Goal: Task Accomplishment & Management: Complete application form

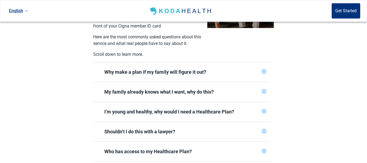
scroll to position [174, 0]
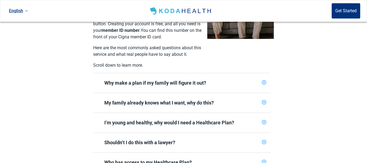
click at [263, 81] on icon "plus-circle" at bounding box center [264, 82] width 2 height 2
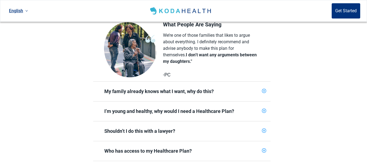
scroll to position [272, 0]
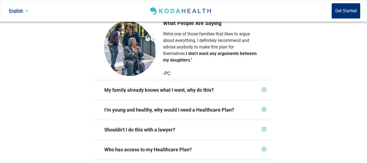
click at [265, 80] on div "My family already knows what I want, why do this?" at bounding box center [181, 90] width 177 height 20
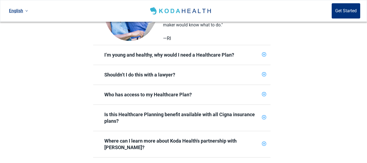
scroll to position [413, 0]
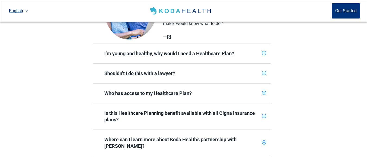
click at [262, 71] on icon "plus-circle" at bounding box center [264, 73] width 4 height 4
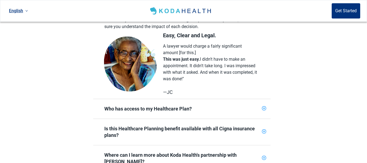
scroll to position [500, 0]
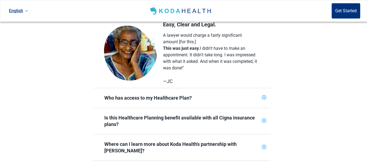
click at [264, 96] on icon "plus-circle" at bounding box center [264, 98] width 4 height 4
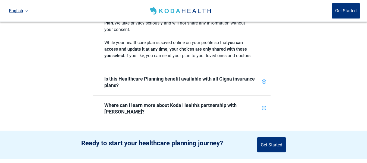
scroll to position [597, 0]
click at [264, 81] on icon "plus-circle" at bounding box center [264, 82] width 4 height 4
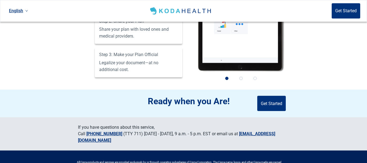
scroll to position [880, 0]
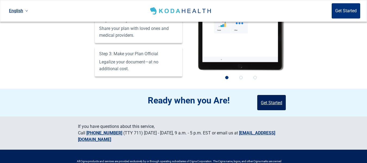
click at [280, 96] on button "Get Started" at bounding box center [271, 102] width 29 height 15
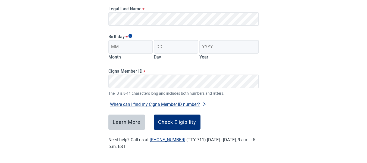
scroll to position [112, 0]
click at [114, 46] on input "Month" at bounding box center [130, 47] width 45 height 14
type input "07"
click at [167, 47] on input "Day" at bounding box center [176, 47] width 45 height 14
type input "16"
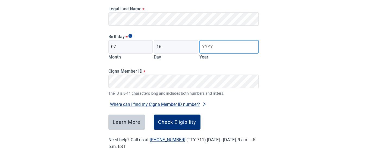
click at [209, 46] on input "Year" at bounding box center [228, 47] width 59 height 14
type input "1957"
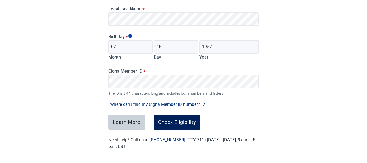
click at [176, 122] on div "Check Eligibility" at bounding box center [177, 121] width 38 height 5
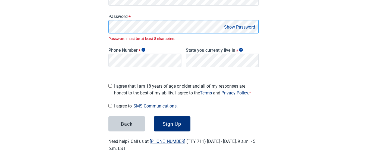
scroll to position [115, 0]
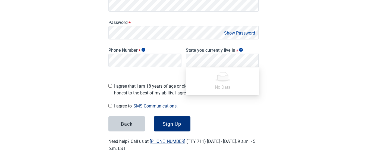
click at [80, 81] on div "Have Questions about Healthcare Planning? Learn More Here English Sign in Great…" at bounding box center [183, 25] width 367 height 280
click at [111, 85] on input "I agree that I am 18 years of age or older and all of my responses are honest t…" at bounding box center [110, 86] width 4 height 4
checkbox input "true"
click at [110, 104] on input "I agree to SMS Communications." at bounding box center [110, 106] width 4 height 4
checkbox input "true"
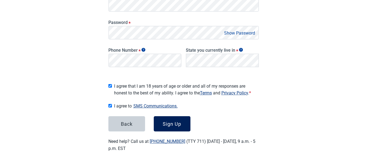
click at [166, 123] on div "Sign Up" at bounding box center [172, 123] width 18 height 5
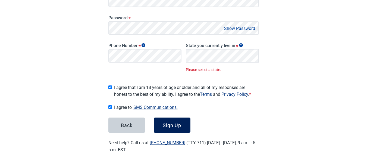
scroll to position [121, 0]
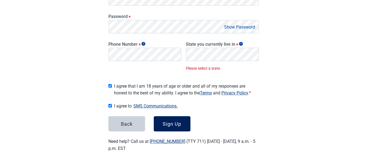
click at [172, 121] on div "Sign Up" at bounding box center [172, 123] width 18 height 5
click at [170, 121] on div "Sign Up" at bounding box center [172, 123] width 18 height 5
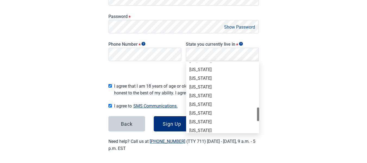
scroll to position [284, 0]
click at [201, 111] on div "[US_STATE]" at bounding box center [222, 113] width 67 height 6
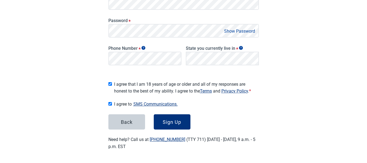
scroll to position [115, 0]
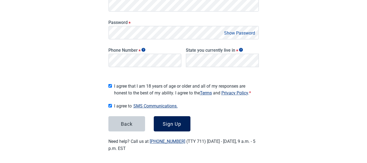
click at [177, 122] on div "Sign Up" at bounding box center [172, 123] width 18 height 5
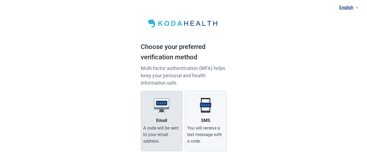
click at [156, 122] on div "Email" at bounding box center [161, 120] width 11 height 7
click at [0, 0] on input "Email A code will be sent to your email address." at bounding box center [0, 0] width 0 height 0
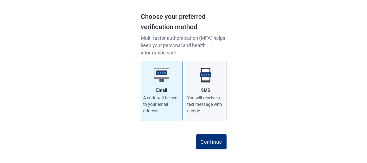
scroll to position [34, 0]
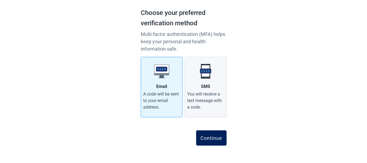
click at [217, 138] on div "Continue" at bounding box center [211, 137] width 22 height 5
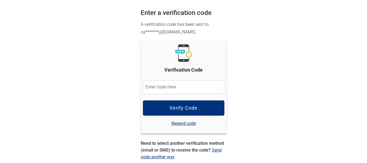
click at [195, 84] on input "Verification Code" at bounding box center [183, 87] width 81 height 14
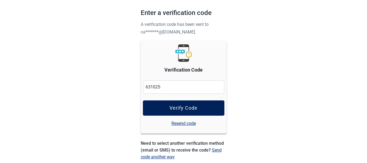
type input "631025"
click at [187, 107] on div "Verify Code" at bounding box center [183, 107] width 28 height 5
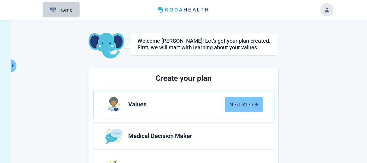
click at [245, 103] on div "Next Step" at bounding box center [243, 104] width 29 height 5
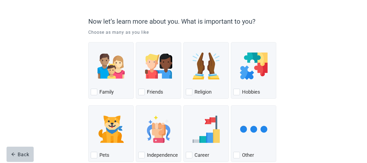
scroll to position [37, 0]
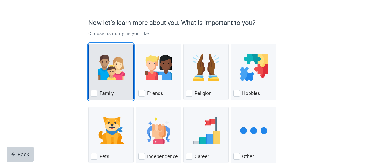
click at [94, 93] on div "Family, checkbox, not checked" at bounding box center [94, 93] width 7 height 7
click at [89, 44] on input "Family" at bounding box center [88, 43] width 0 height 0
checkbox input "true"
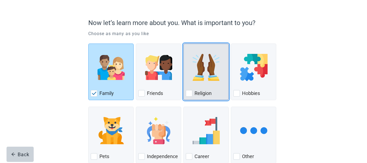
click at [190, 93] on div "Religion, checkbox, not checked" at bounding box center [189, 93] width 7 height 7
click at [184, 44] on input "Religion" at bounding box center [183, 43] width 0 height 0
checkbox input "true"
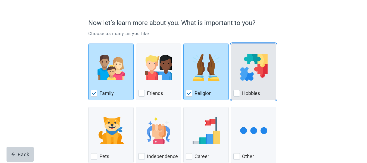
click at [235, 94] on div "Hobbies, checkbox, not checked" at bounding box center [236, 93] width 7 height 7
click at [231, 44] on input "Hobbies" at bounding box center [231, 43] width 0 height 0
checkbox input "true"
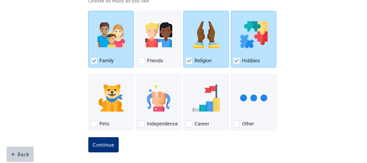
scroll to position [71, 0]
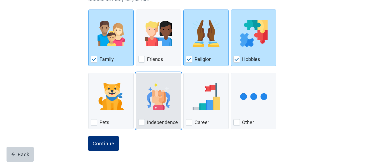
click at [141, 124] on div "Independence, checkbox, not checked" at bounding box center [141, 122] width 7 height 7
click at [136, 73] on input "Independence" at bounding box center [136, 72] width 0 height 0
checkbox input "true"
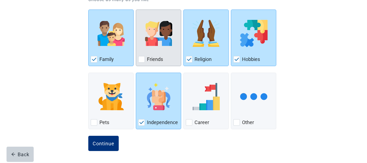
click at [141, 56] on div "Friends, checkbox, not checked" at bounding box center [141, 59] width 7 height 7
click at [136, 10] on input "Friends" at bounding box center [136, 10] width 0 height 0
checkbox input "true"
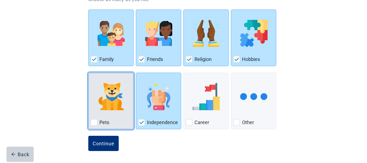
click at [93, 124] on div "Pets, checkbox, not checked" at bounding box center [94, 122] width 7 height 7
click at [89, 73] on input "Pets" at bounding box center [88, 72] width 0 height 0
checkbox input "true"
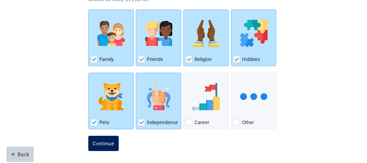
click at [99, 143] on div "Continue" at bounding box center [104, 142] width 22 height 5
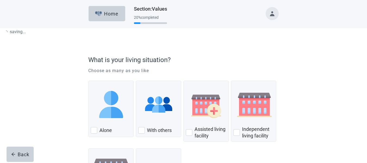
scroll to position [30, 0]
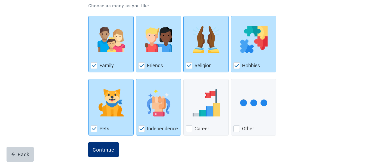
scroll to position [65, 0]
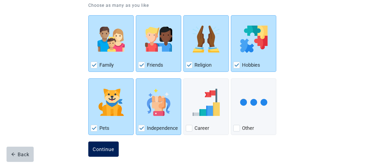
click at [102, 149] on div "Continue" at bounding box center [104, 148] width 22 height 5
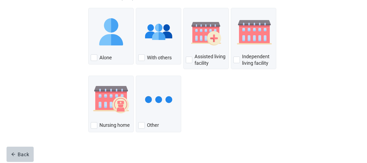
scroll to position [75, 0]
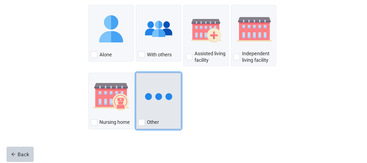
click at [143, 121] on div "Other, checkbox, not checked" at bounding box center [141, 122] width 7 height 7
click at [136, 73] on input "Other" at bounding box center [136, 72] width 0 height 0
checkbox input "true"
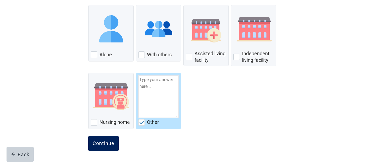
click at [100, 144] on div "Continue" at bounding box center [104, 142] width 22 height 5
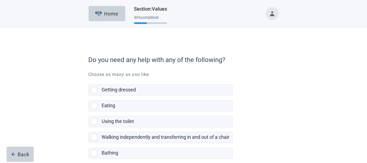
scroll to position [138, 0]
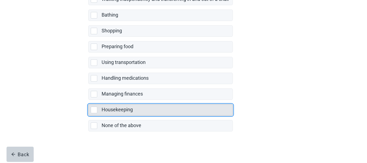
click at [92, 109] on div "Housekeeping, checkbox, not selected" at bounding box center [94, 109] width 7 height 7
click at [89, 100] on input "Housekeeping" at bounding box center [88, 100] width 0 height 0
checkbox input "true"
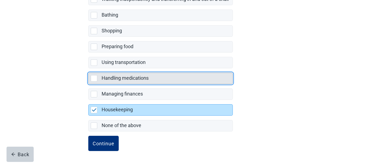
click at [94, 78] on div "Handling medications, checkbox, not selected" at bounding box center [94, 78] width 7 height 7
click at [89, 68] on input "Handling medications" at bounding box center [88, 68] width 0 height 0
checkbox input "true"
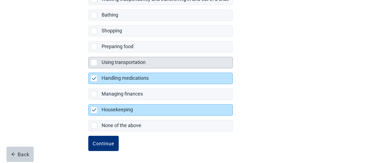
click at [97, 64] on div "Using transportation, checkbox, not selected" at bounding box center [94, 62] width 7 height 7
click at [89, 53] on input "Using transportation" at bounding box center [88, 52] width 0 height 0
checkbox input "true"
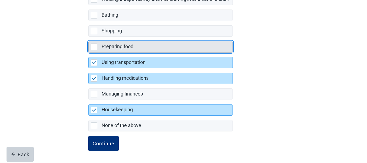
click at [95, 46] on div "Preparing food, checkbox, not selected" at bounding box center [94, 46] width 7 height 7
click at [89, 37] on input "Preparing food" at bounding box center [88, 37] width 0 height 0
checkbox input "true"
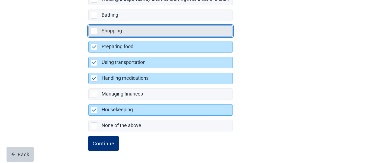
click at [94, 28] on div "Shopping, checkbox, not selected" at bounding box center [94, 31] width 7 height 7
click at [89, 21] on input "Shopping" at bounding box center [88, 21] width 0 height 0
checkbox input "true"
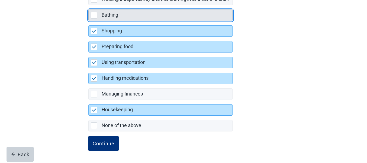
click at [94, 15] on div "Bathing, checkbox, not selected" at bounding box center [94, 15] width 7 height 7
click at [89, 5] on input "Bathing" at bounding box center [88, 5] width 0 height 0
checkbox input "true"
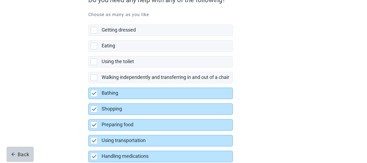
scroll to position [58, 0]
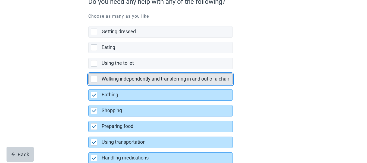
click at [93, 78] on div "Walking independently and transferring in and out of a chair, checkbox, not sel…" at bounding box center [94, 79] width 7 height 7
click at [89, 69] on input "Walking independently and transferring in and out of a chair" at bounding box center [88, 69] width 0 height 0
checkbox input "true"
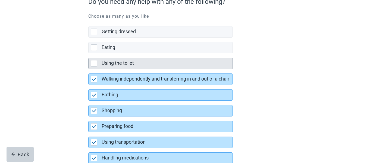
click at [95, 63] on div "Using the toilet, checkbox, not selected" at bounding box center [94, 63] width 7 height 7
click at [89, 53] on input "Using the toilet" at bounding box center [88, 53] width 0 height 0
checkbox input "true"
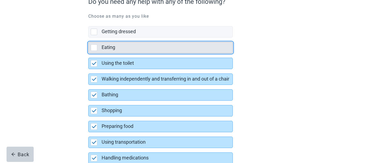
click at [94, 48] on div "Eating, checkbox, not selected" at bounding box center [94, 47] width 7 height 7
click at [89, 38] on input "Eating" at bounding box center [88, 37] width 0 height 0
checkbox input "true"
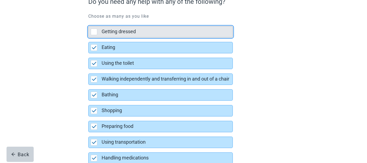
click at [94, 31] on div "Getting dressed, checkbox, not selected" at bounding box center [94, 32] width 7 height 7
click at [89, 22] on input "Getting dressed" at bounding box center [88, 22] width 0 height 0
checkbox input "true"
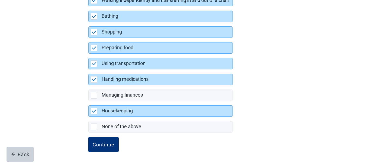
scroll to position [138, 0]
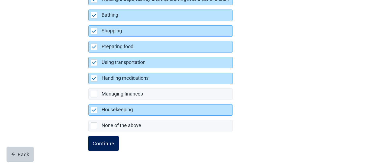
click at [99, 143] on div "Continue" at bounding box center [104, 142] width 22 height 5
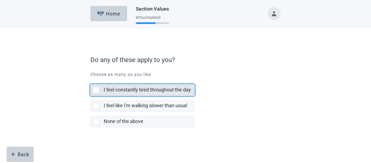
click at [96, 90] on div "I feel constantly tired throughout the day, checkbox, not selected" at bounding box center [96, 90] width 7 height 7
click at [91, 80] on input "I feel constantly tired throughout the day" at bounding box center [90, 80] width 0 height 0
checkbox input "true"
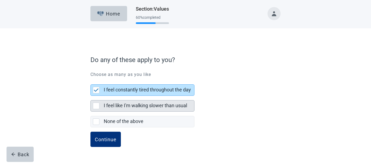
click at [97, 105] on div "I feel like I'm walking slower than usual, checkbox, not selected" at bounding box center [96, 105] width 7 height 7
click at [91, 96] on input "I feel like I'm walking slower than usual" at bounding box center [90, 96] width 0 height 0
checkbox input "true"
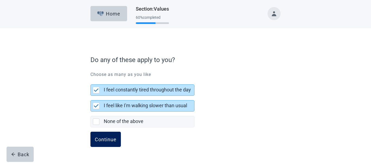
click at [101, 138] on div "Continue" at bounding box center [106, 138] width 22 height 5
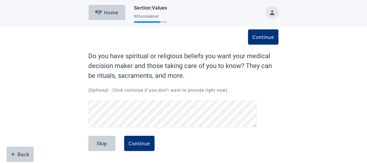
scroll to position [1, 0]
click at [143, 144] on div "Continue" at bounding box center [139, 142] width 22 height 5
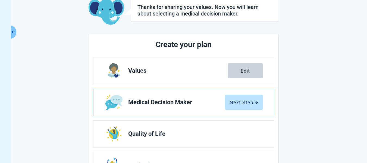
scroll to position [45, 0]
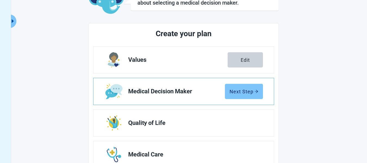
click at [246, 94] on div "Next Step" at bounding box center [243, 91] width 29 height 5
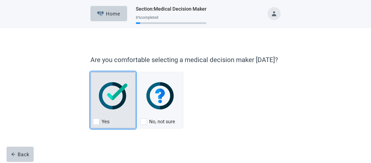
click at [109, 123] on label "Yes" at bounding box center [106, 121] width 8 height 7
checkbox input "true"
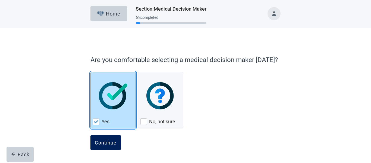
click at [103, 141] on div "Continue" at bounding box center [106, 142] width 22 height 5
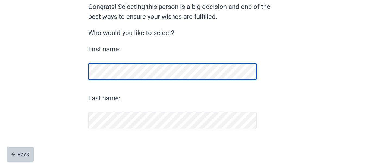
scroll to position [50, 0]
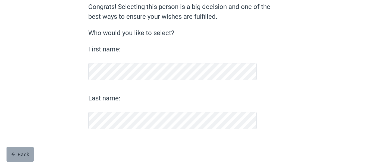
click at [26, 154] on div "Back" at bounding box center [20, 153] width 18 height 5
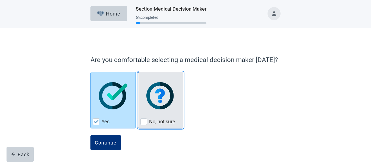
click at [165, 118] on div "No, not sure" at bounding box center [160, 121] width 40 height 9
click at [138, 72] on input "No, not sure" at bounding box center [138, 72] width 0 height 0
checkbox input "true"
checkbox input "false"
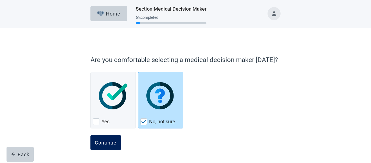
click at [102, 143] on div "Continue" at bounding box center [106, 142] width 22 height 5
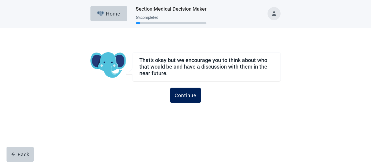
click at [188, 93] on div "Continue" at bounding box center [186, 94] width 22 height 5
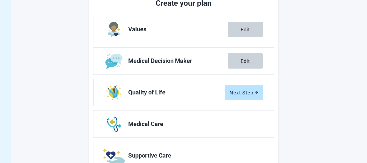
scroll to position [80, 0]
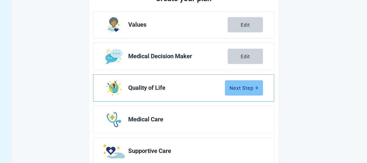
click at [246, 87] on div "Next Step" at bounding box center [243, 87] width 29 height 5
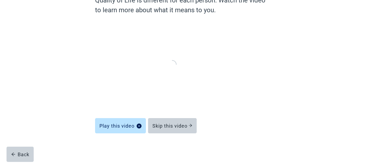
scroll to position [56, 0]
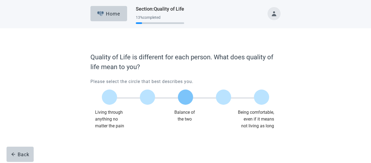
click at [185, 97] on label "Main content" at bounding box center [185, 96] width 15 height 15
click at [185, 97] on input "Quality of life scale: 50 out of 100. Balance of the two" at bounding box center [185, 97] width 0 height 0
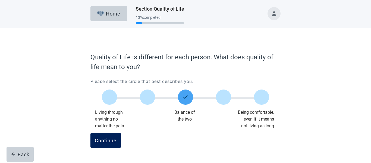
click at [101, 141] on div "Continue" at bounding box center [106, 139] width 22 height 5
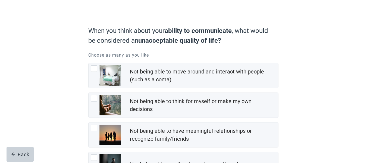
scroll to position [33, 0]
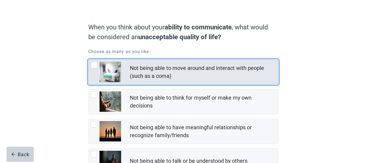
click at [112, 74] on img "Not being able to move around and interact with people (such as a coma), checkb…" at bounding box center [110, 72] width 22 height 20
click at [89, 59] on input "Not being able to move around and interact with people (such as a coma)" at bounding box center [88, 59] width 0 height 0
checkbox input "true"
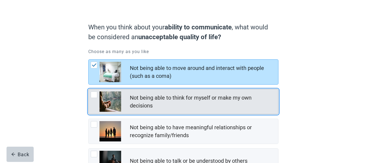
click at [92, 99] on div "Not being able to think for myself or make my own decisions, checkbox, not chec…" at bounding box center [106, 101] width 30 height 20
click at [89, 89] on input "Not being able to think for myself or make my own decisions" at bounding box center [88, 89] width 0 height 0
checkbox input "true"
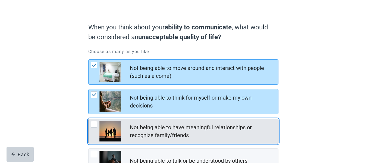
click at [94, 127] on div "Not being able to have meaningful relationships or recognize family/friends, ch…" at bounding box center [94, 124] width 7 height 7
click at [89, 119] on input "Not being able to have meaningful relationships or recognize family/friends" at bounding box center [88, 118] width 0 height 0
checkbox input "true"
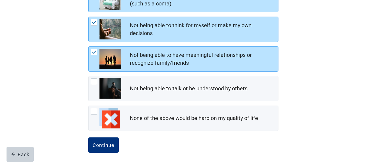
scroll to position [106, 0]
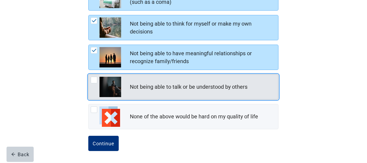
click at [102, 89] on img "Not being able to talk or be understood by others, checkbox, not checked" at bounding box center [110, 87] width 22 height 20
click at [89, 74] on input "Not being able to talk or be understood by others" at bounding box center [88, 74] width 0 height 0
checkbox input "true"
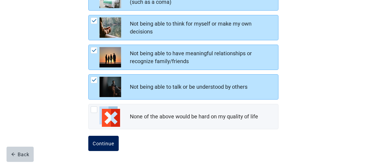
click at [103, 143] on div "Continue" at bounding box center [104, 142] width 22 height 5
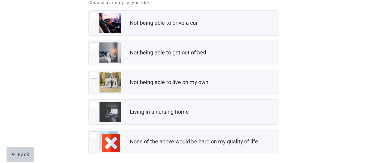
scroll to position [87, 0]
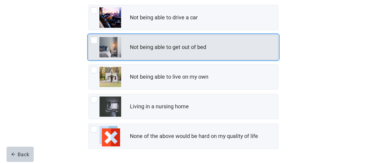
click at [98, 42] on div "Not being able to get out of bed, checkbox, not checked" at bounding box center [106, 47] width 30 height 20
click at [89, 35] on input "Not being able to get out of bed" at bounding box center [88, 34] width 0 height 0
checkbox input "true"
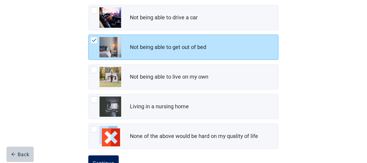
click at [93, 160] on div "Continue" at bounding box center [104, 162] width 22 height 5
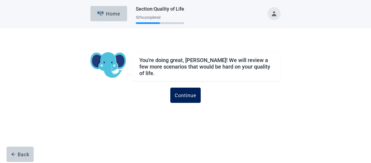
click at [187, 93] on div "Continue" at bounding box center [186, 94] width 22 height 5
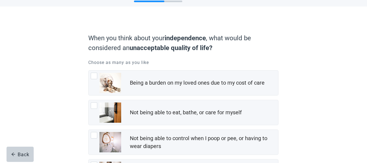
scroll to position [33, 0]
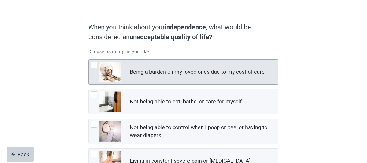
click at [96, 68] on div "Being a burden on my loved ones due to my cost of care, checkbox, not checked" at bounding box center [106, 72] width 30 height 20
click at [89, 59] on input "Being a burden on my loved ones due to my cost of care" at bounding box center [88, 59] width 0 height 0
checkbox input "true"
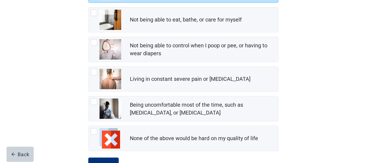
scroll to position [119, 0]
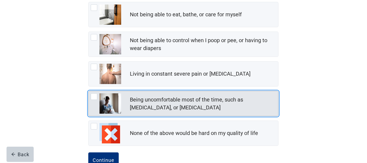
click at [95, 99] on div "Being uncomfortable most of the time, such as nausea, vomiting, or diarrhea, ch…" at bounding box center [94, 96] width 7 height 7
click at [89, 91] on input "Being uncomfortable most of the time, such as [MEDICAL_DATA], or [MEDICAL_DATA]" at bounding box center [88, 91] width 0 height 0
checkbox input "true"
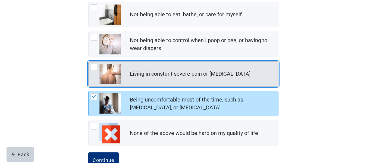
click at [92, 69] on div "Living in constant severe pain or shortness of breath, checkbox, not checked" at bounding box center [94, 67] width 7 height 7
click at [89, 61] on input "Living in constant severe pain or [MEDICAL_DATA]" at bounding box center [88, 61] width 0 height 0
checkbox input "true"
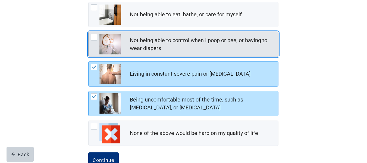
click at [89, 41] on div "Not being able to control when I poop or pee, or having to wear diapers" at bounding box center [184, 44] width 190 height 25
click at [89, 32] on input "Not being able to control when I poop or pee, or having to wear diapers" at bounding box center [88, 31] width 0 height 0
checkbox input "true"
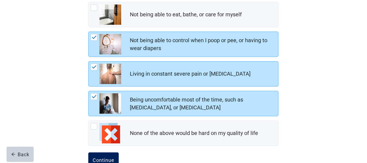
click at [108, 156] on button "Continue" at bounding box center [103, 159] width 30 height 15
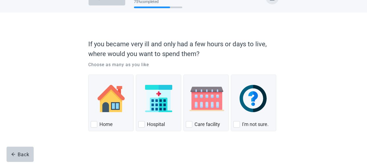
scroll to position [18, 0]
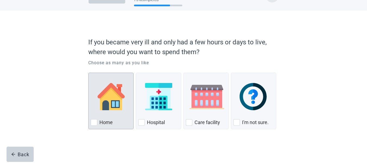
click at [94, 122] on div "Home, checkbox, not checked" at bounding box center [94, 122] width 7 height 7
click at [89, 73] on input "Home" at bounding box center [88, 72] width 0 height 0
checkbox input "true"
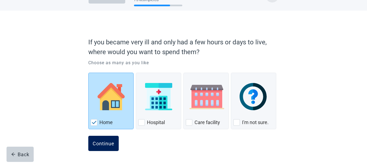
click at [97, 143] on div "Continue" at bounding box center [104, 142] width 22 height 5
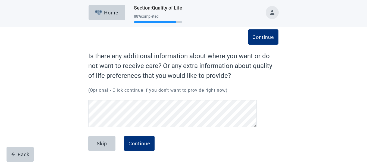
scroll to position [1, 0]
click at [139, 143] on div "Continue" at bounding box center [139, 142] width 22 height 5
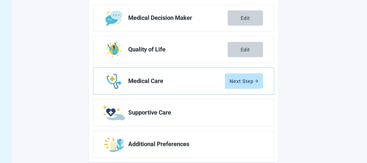
scroll to position [129, 0]
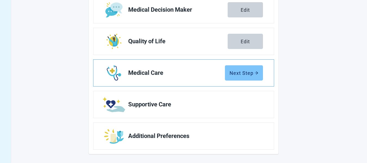
click at [241, 73] on div "Next Step" at bounding box center [243, 72] width 29 height 5
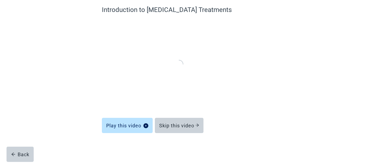
scroll to position [47, 0]
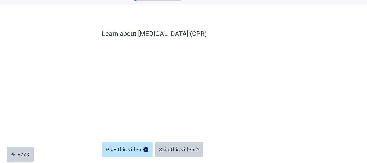
scroll to position [23, 0]
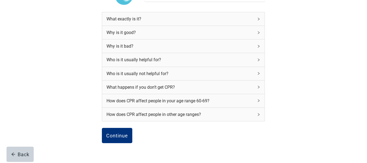
scroll to position [77, 0]
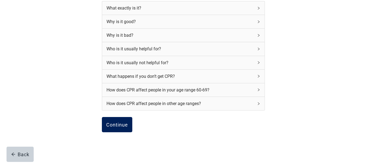
click at [126, 127] on div "Continue" at bounding box center [117, 124] width 22 height 5
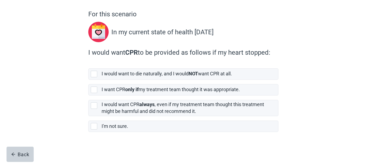
scroll to position [43, 0]
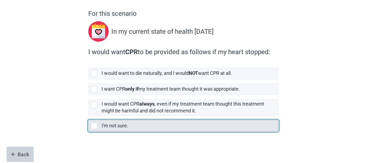
click at [93, 125] on div "I'm not sure., checkbox, not selected" at bounding box center [94, 125] width 7 height 7
click at [89, 116] on input "I'm not sure." at bounding box center [88, 115] width 0 height 0
checkbox input "true"
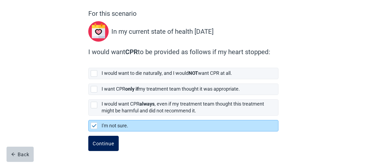
click at [103, 140] on div "Continue" at bounding box center [104, 142] width 22 height 5
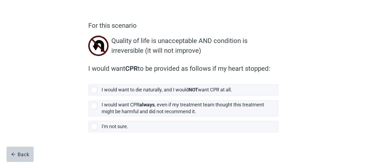
scroll to position [32, 0]
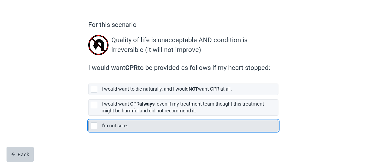
click at [96, 127] on div "I'm not sure., checkbox, not selected" at bounding box center [94, 125] width 7 height 7
click at [89, 116] on input "I'm not sure." at bounding box center [88, 115] width 0 height 0
checkbox input "true"
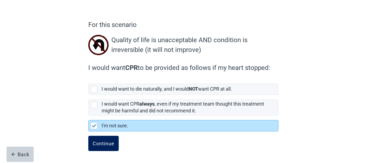
click at [99, 144] on div "Continue" at bounding box center [104, 142] width 22 height 5
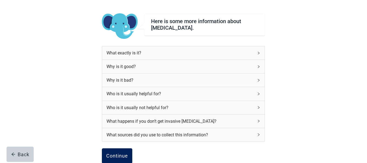
click at [117, 152] on button "Continue" at bounding box center [117, 155] width 30 height 15
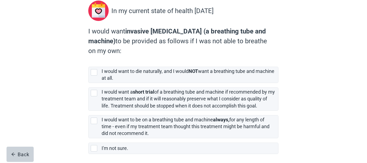
scroll to position [65, 0]
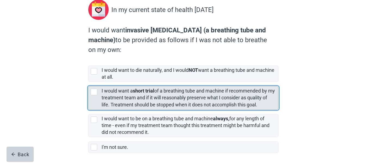
click at [92, 90] on div "[object Object], checkbox, not selected" at bounding box center [94, 92] width 7 height 7
click at [89, 82] on input "I would want a short trial of a breathing tube and machine if recommended by my…" at bounding box center [88, 82] width 0 height 0
checkbox input "true"
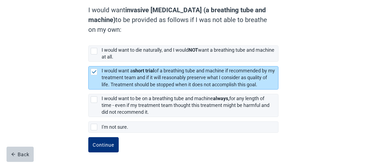
scroll to position [87, 0]
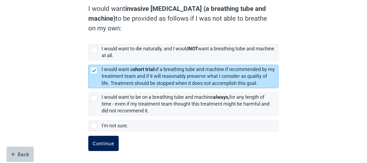
click at [97, 145] on div "Continue" at bounding box center [104, 142] width 22 height 5
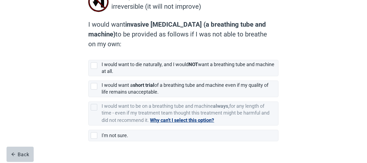
scroll to position [76, 0]
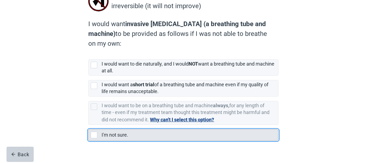
click at [112, 138] on div "I'm not sure." at bounding box center [188, 134] width 173 height 7
click at [89, 125] on input "I'm not sure." at bounding box center [88, 125] width 0 height 0
checkbox input "true"
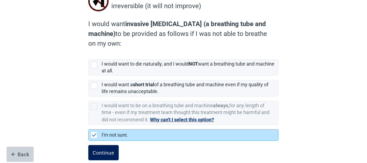
click at [103, 154] on div "Continue" at bounding box center [104, 152] width 22 height 5
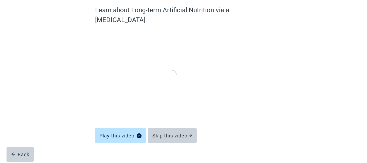
scroll to position [47, 0]
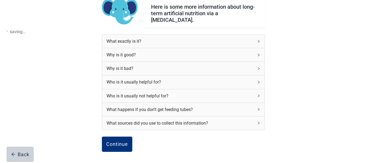
scroll to position [76, 0]
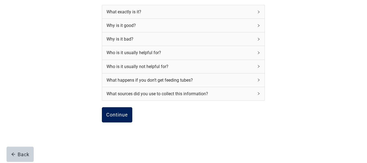
click at [112, 113] on div "Continue" at bounding box center [117, 114] width 22 height 5
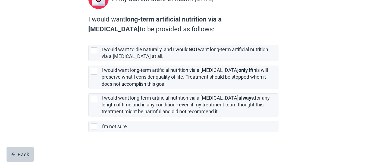
scroll to position [77, 0]
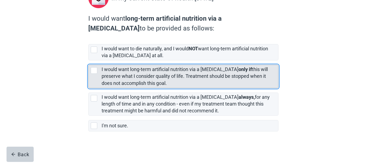
click at [96, 70] on div "[object Object], checkbox, not selected" at bounding box center [94, 70] width 7 height 7
click at [89, 61] on input "I would want long-term artificial nutrition via a [MEDICAL_DATA] only if this w…" at bounding box center [88, 60] width 0 height 0
checkbox input "true"
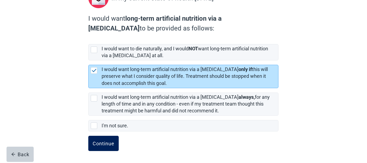
click at [105, 144] on div "Continue" at bounding box center [104, 142] width 22 height 5
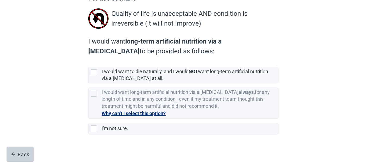
scroll to position [62, 0]
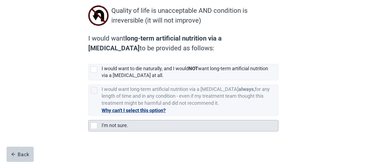
click at [94, 127] on div "I'm not sure., checkbox, not selected" at bounding box center [94, 125] width 7 height 7
click at [89, 116] on input "I'm not sure." at bounding box center [88, 115] width 0 height 0
checkbox input "true"
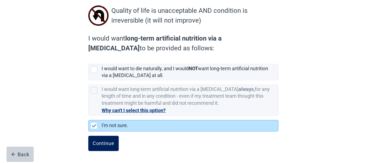
click at [101, 143] on div "Continue" at bounding box center [104, 142] width 22 height 5
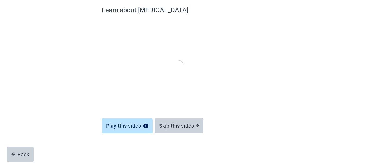
scroll to position [47, 0]
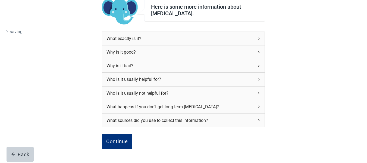
scroll to position [62, 0]
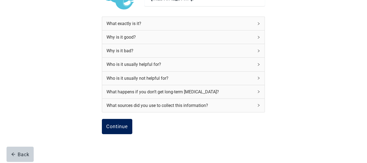
click at [116, 128] on div "Continue" at bounding box center [117, 126] width 22 height 5
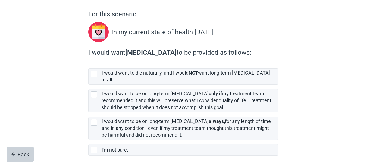
scroll to position [43, 0]
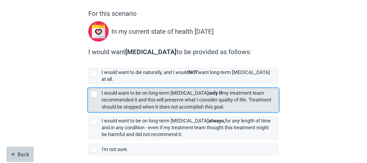
click at [95, 91] on div "[object Object], checkbox, not selected" at bounding box center [94, 94] width 7 height 7
click at [89, 84] on input "I would want to be on long-term [MEDICAL_DATA] only if my treatment team recomm…" at bounding box center [88, 84] width 0 height 0
checkbox input "true"
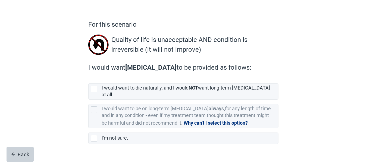
scroll to position [40, 0]
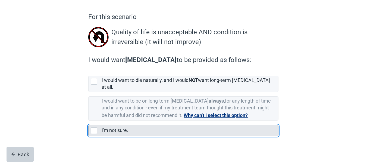
click at [93, 127] on div "I'm not sure., checkbox, not selected" at bounding box center [94, 130] width 7 height 7
click at [89, 121] on input "I'm not sure." at bounding box center [88, 120] width 0 height 0
checkbox input "true"
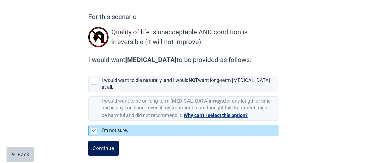
click at [101, 145] on div "Continue" at bounding box center [104, 147] width 22 height 5
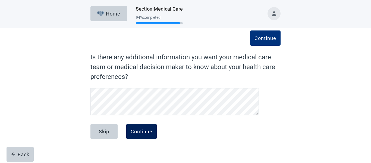
click at [143, 135] on button "Continue" at bounding box center [141, 131] width 30 height 15
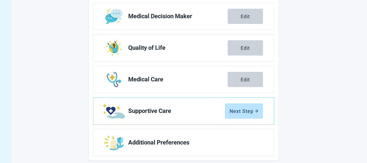
scroll to position [126, 0]
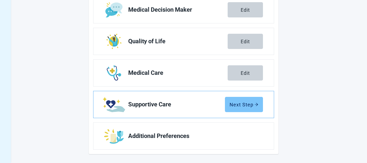
click at [239, 101] on button "Next Step" at bounding box center [244, 104] width 38 height 15
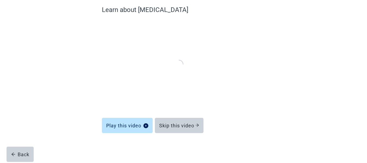
scroll to position [47, 0]
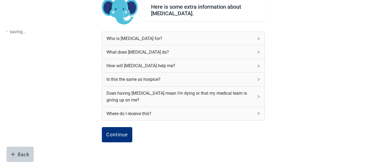
scroll to position [76, 0]
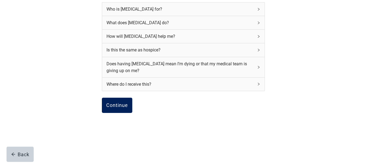
click at [118, 104] on div "Continue" at bounding box center [117, 104] width 22 height 5
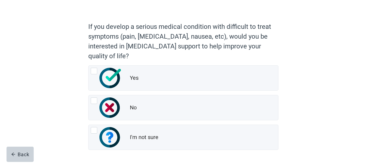
scroll to position [43, 0]
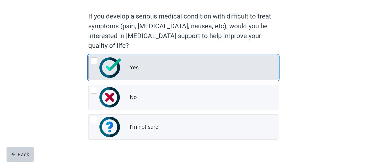
click at [141, 68] on div "Yes" at bounding box center [204, 67] width 148 height 11
click at [89, 55] on input "Yes" at bounding box center [88, 55] width 0 height 0
radio input "true"
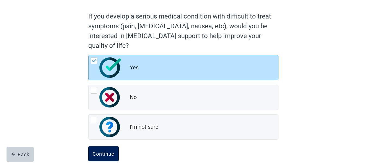
click at [103, 156] on div "Continue" at bounding box center [104, 153] width 22 height 5
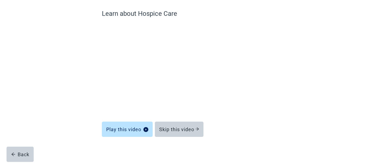
click at [53, 70] on div "Learn about Hospice Care Play this video Skip this video Back" at bounding box center [183, 75] width 330 height 181
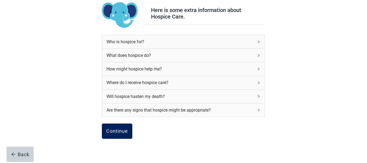
click at [113, 127] on button "Continue" at bounding box center [117, 130] width 30 height 15
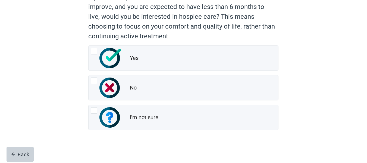
scroll to position [64, 0]
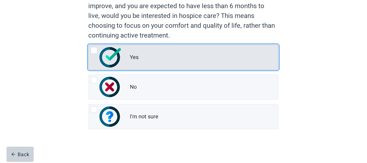
click at [95, 55] on div "Yes, radio button, not checked" at bounding box center [106, 57] width 30 height 20
click at [89, 45] on input "Yes" at bounding box center [88, 45] width 0 height 0
radio input "true"
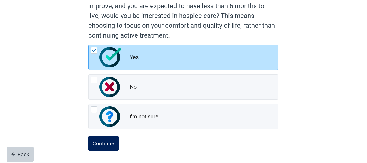
click at [100, 144] on div "Continue" at bounding box center [104, 142] width 22 height 5
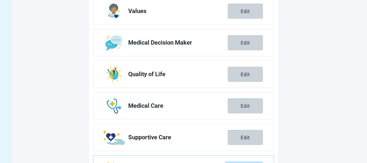
scroll to position [126, 0]
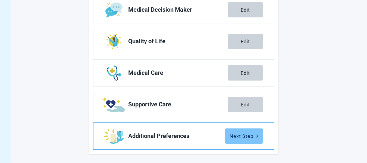
click at [244, 137] on div "Next Step" at bounding box center [243, 135] width 29 height 5
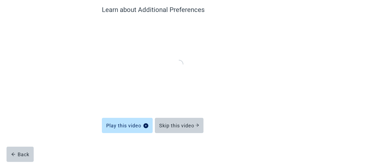
scroll to position [47, 0]
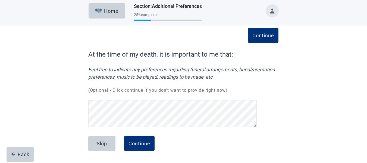
scroll to position [3, 0]
click at [141, 143] on div "Continue" at bounding box center [139, 142] width 22 height 5
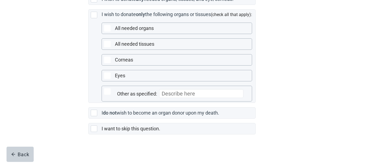
scroll to position [163, 0]
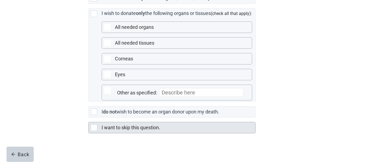
click at [94, 131] on div "Main content" at bounding box center [94, 127] width 7 height 7
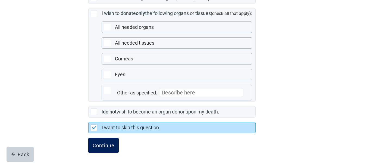
click at [103, 149] on button "Continue" at bounding box center [103, 144] width 30 height 15
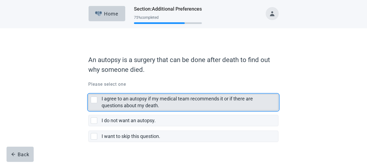
click at [93, 100] on div "I agree to an autopsy if my medical team recommends it or if there are question…" at bounding box center [94, 99] width 7 height 7
click at [89, 90] on input "I agree to an autopsy if my medical team recommends it or if there are question…" at bounding box center [88, 90] width 0 height 0
checkbox input "true"
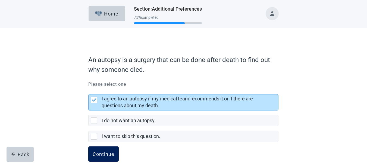
click at [104, 155] on div "Continue" at bounding box center [104, 153] width 22 height 5
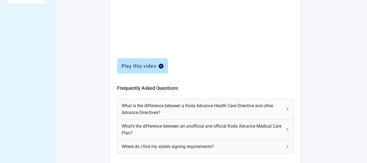
scroll to position [235, 0]
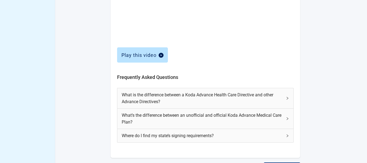
click at [288, 100] on div "What is the difference between a Koda Advance Health Care Directive and other A…" at bounding box center [205, 98] width 176 height 20
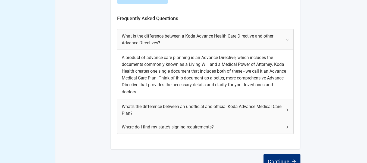
scroll to position [309, 0]
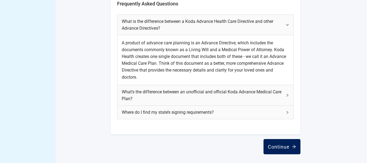
click at [283, 146] on div "Continue" at bounding box center [282, 146] width 28 height 5
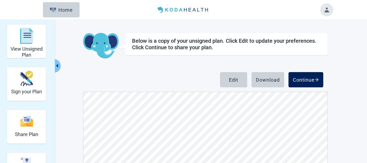
click at [308, 81] on div "Continue" at bounding box center [306, 79] width 26 height 5
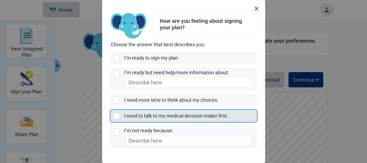
click at [119, 115] on div "I need to talk to my medical decision maker first., checkbox, not selected" at bounding box center [116, 115] width 7 height 7
click at [111, 110] on input "I need to talk to my medical decision maker first." at bounding box center [111, 110] width 0 height 0
checkbox input "true"
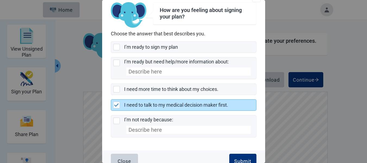
scroll to position [20, 0]
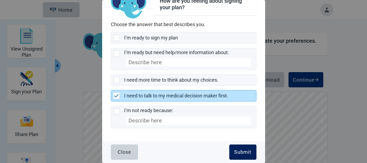
click at [234, 152] on div "Submit" at bounding box center [242, 151] width 17 height 5
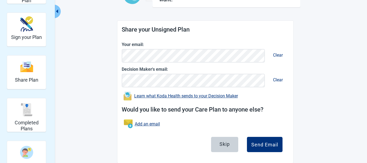
scroll to position [63, 0]
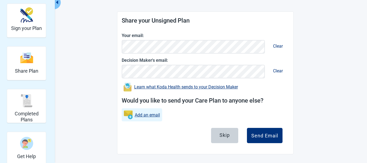
click at [142, 117] on link "Add an email" at bounding box center [147, 114] width 25 height 7
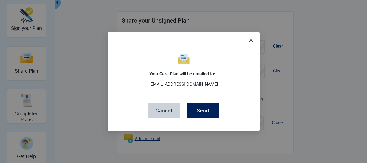
click at [207, 108] on div "Send" at bounding box center [203, 110] width 12 height 5
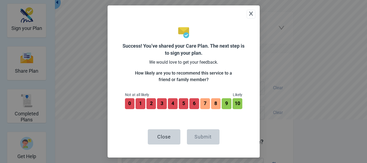
scroll to position [105, 0]
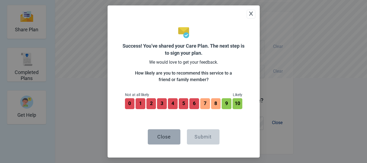
click at [166, 137] on div "Close" at bounding box center [164, 136] width 14 height 5
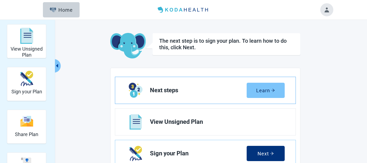
click at [260, 88] on div "Learn" at bounding box center [265, 89] width 19 height 5
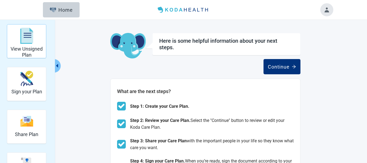
click at [23, 47] on h2 "View Unsigned Plan" at bounding box center [27, 52] width 34 height 12
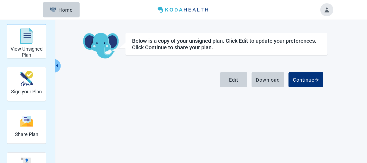
click at [30, 45] on div "View Unsigned Plan" at bounding box center [27, 36] width 34 height 20
click at [327, 13] on button "Toggle account menu" at bounding box center [326, 9] width 13 height 13
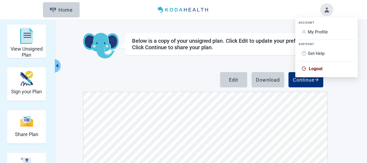
click at [318, 70] on span "Logout" at bounding box center [316, 68] width 14 height 5
